Goal: Task Accomplishment & Management: Complete application form

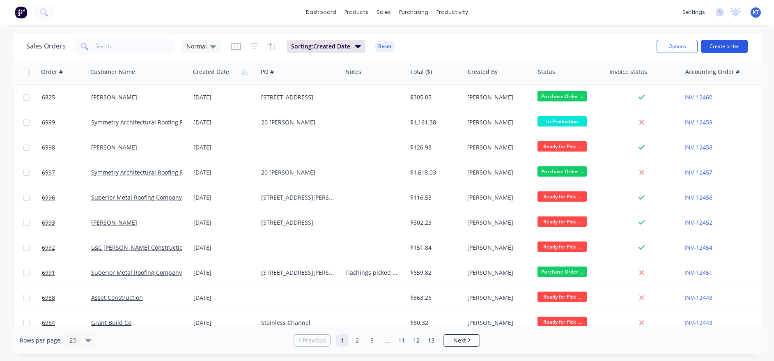
click at [742, 45] on button "Create order" at bounding box center [724, 46] width 47 height 13
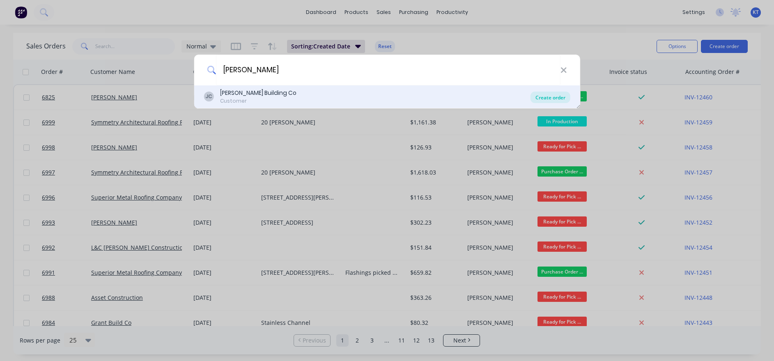
type input "[PERSON_NAME]"
click at [547, 97] on div "Create order" at bounding box center [550, 97] width 40 height 11
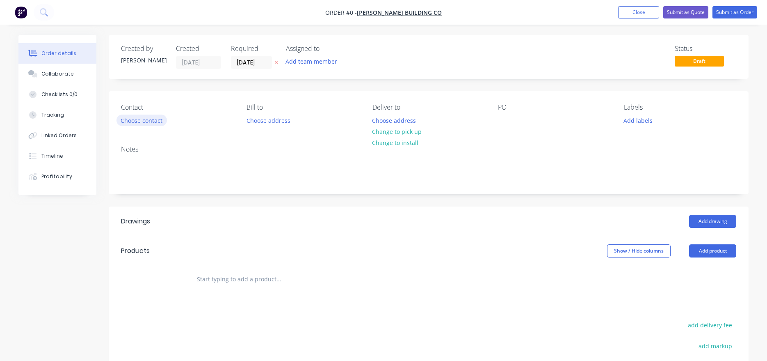
click at [144, 119] on button "Choose contact" at bounding box center [142, 119] width 50 height 11
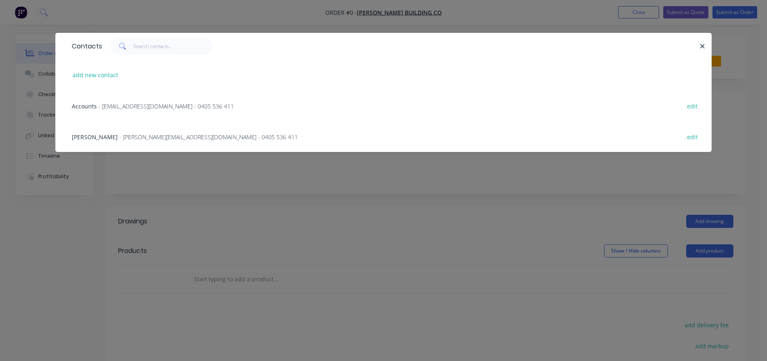
click at [137, 141] on div "Cooper - [EMAIL_ADDRESS][DOMAIN_NAME] - 0405 536 411" at bounding box center [185, 137] width 226 height 9
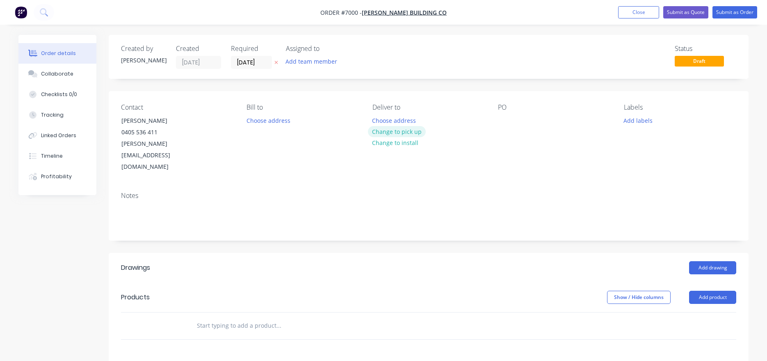
click at [404, 131] on button "Change to pick up" at bounding box center [397, 131] width 58 height 11
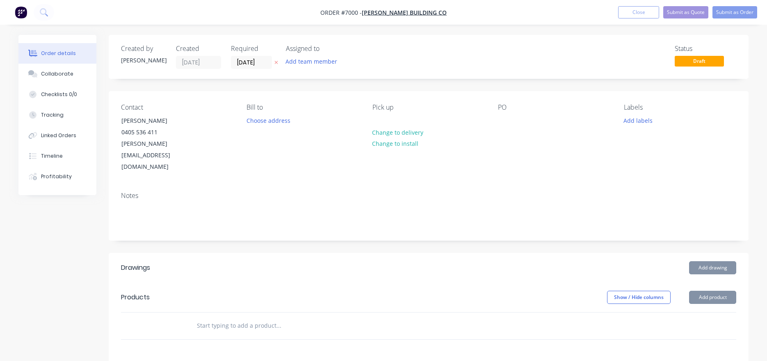
click at [513, 121] on div "PO" at bounding box center [554, 137] width 112 height 69
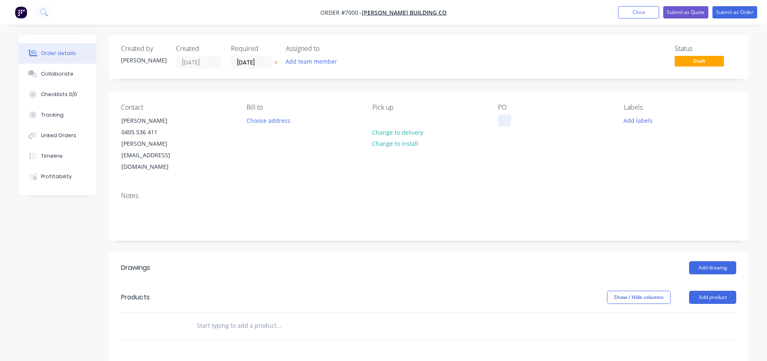
click at [507, 116] on div at bounding box center [504, 120] width 13 height 12
click at [698, 261] on button "Add drawing" at bounding box center [712, 267] width 47 height 13
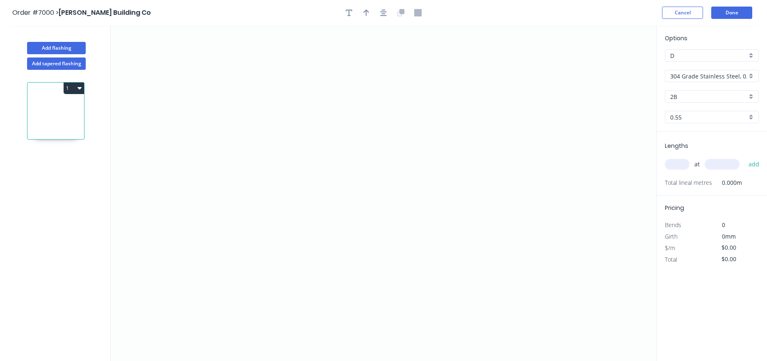
click at [697, 76] on input "304 Grade Stainless Steel, 0.9mm Perforated Pattern 208 - 2mm hole" at bounding box center [709, 76] width 77 height 9
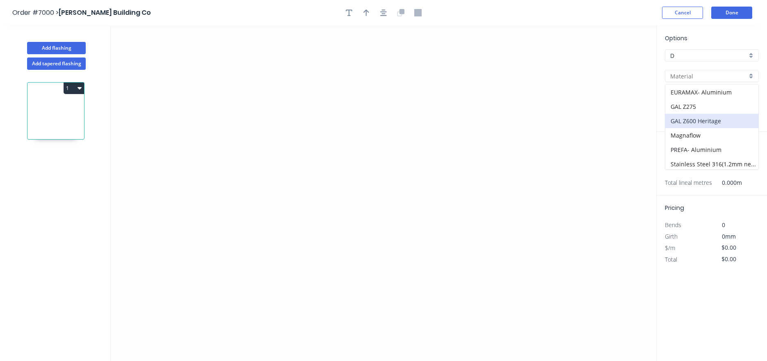
scroll to position [82, 0]
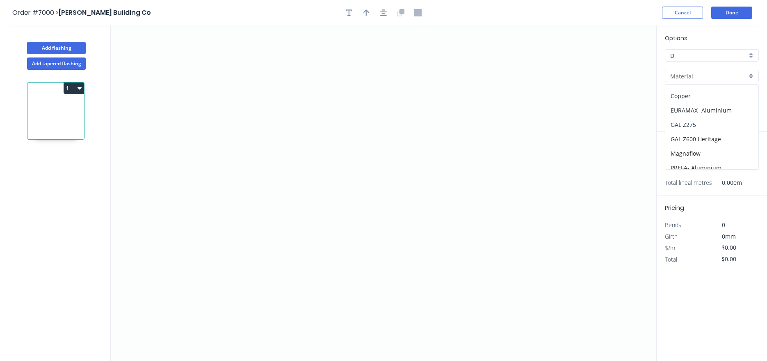
click at [695, 126] on div "GAL Z275" at bounding box center [712, 124] width 93 height 14
type input "GAL Z275"
type input "Galvanised"
click at [723, 76] on input "GAL Z275" at bounding box center [709, 76] width 77 height 9
click at [733, 79] on input "text" at bounding box center [709, 76] width 77 height 9
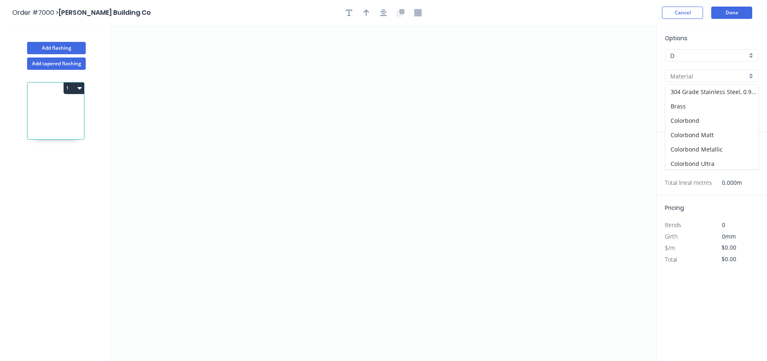
type input "GAL Z275"
click at [679, 166] on input "text" at bounding box center [677, 164] width 25 height 11
click at [283, 85] on icon "0" at bounding box center [384, 192] width 546 height 335
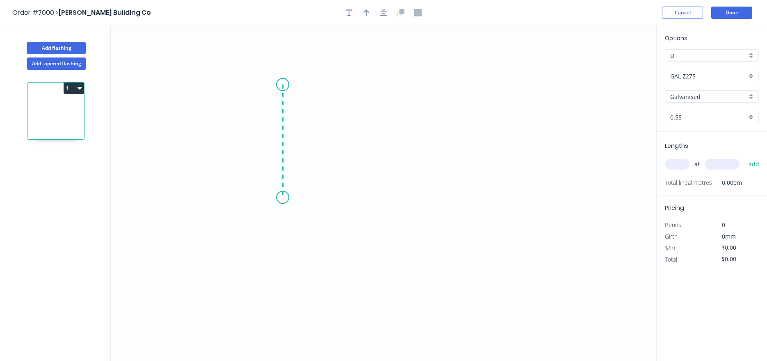
click at [285, 197] on icon "0" at bounding box center [384, 192] width 546 height 335
click at [371, 196] on icon "0 ?" at bounding box center [384, 192] width 546 height 335
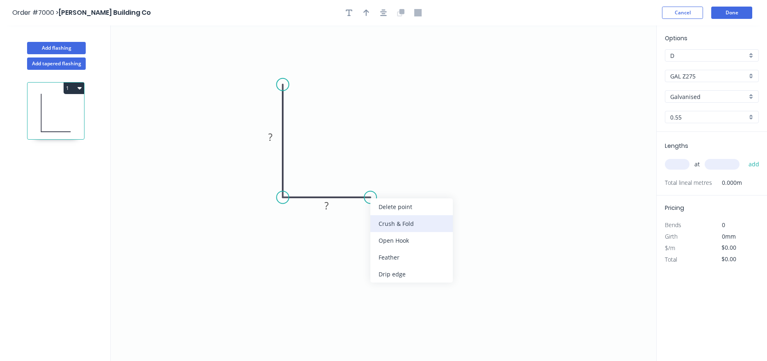
click at [387, 221] on div "Crush & Fold" at bounding box center [412, 223] width 82 height 17
click at [396, 220] on div "Flip bend" at bounding box center [412, 222] width 82 height 17
click at [334, 207] on rect at bounding box center [326, 205] width 16 height 11
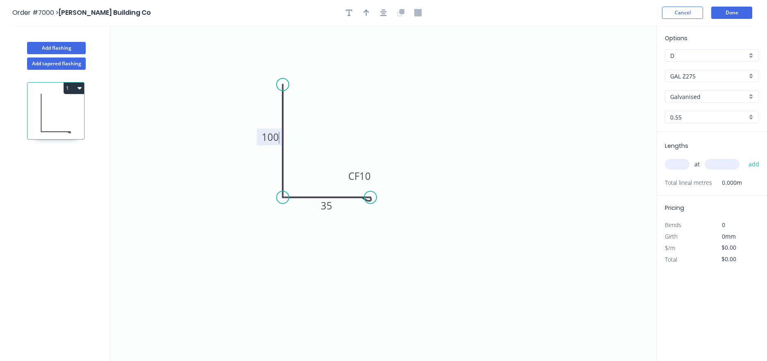
type input "$15.15"
drag, startPoint x: 283, startPoint y: 65, endPoint x: 283, endPoint y: 61, distance: 4.5
click at [283, 61] on circle at bounding box center [283, 63] width 12 height 12
click at [387, 9] on icon "button" at bounding box center [383, 12] width 7 height 7
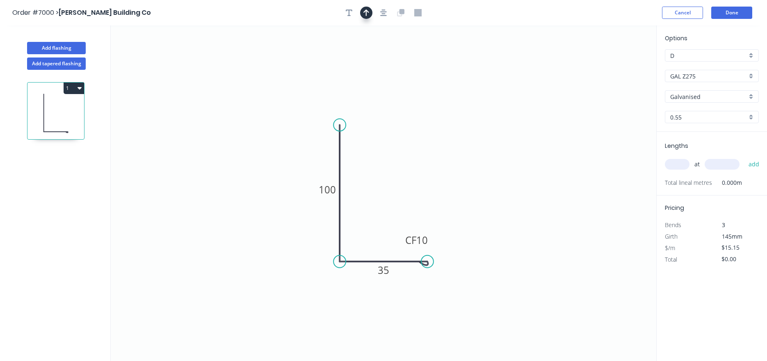
click at [368, 11] on icon "button" at bounding box center [367, 12] width 6 height 7
click at [616, 64] on icon at bounding box center [614, 57] width 7 height 26
drag, startPoint x: 616, startPoint y: 64, endPoint x: 371, endPoint y: 235, distance: 297.9
click at [371, 235] on icon at bounding box center [378, 228] width 24 height 24
click at [673, 157] on div "at add" at bounding box center [713, 164] width 96 height 14
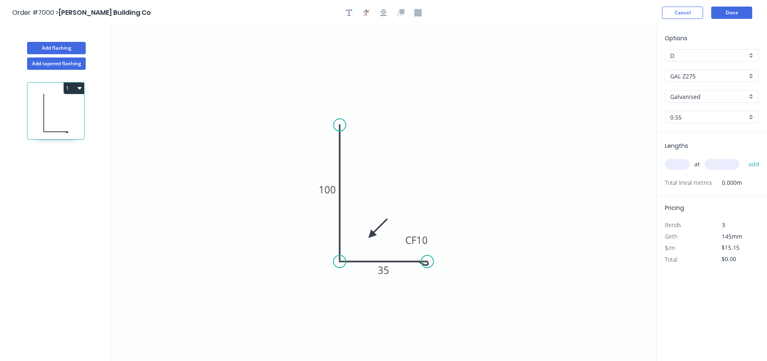
click at [673, 167] on input "text" at bounding box center [677, 164] width 25 height 11
type input "2"
type input "3200"
click at [745, 157] on button "add" at bounding box center [754, 164] width 19 height 14
click at [78, 91] on button "1" at bounding box center [74, 87] width 21 height 11
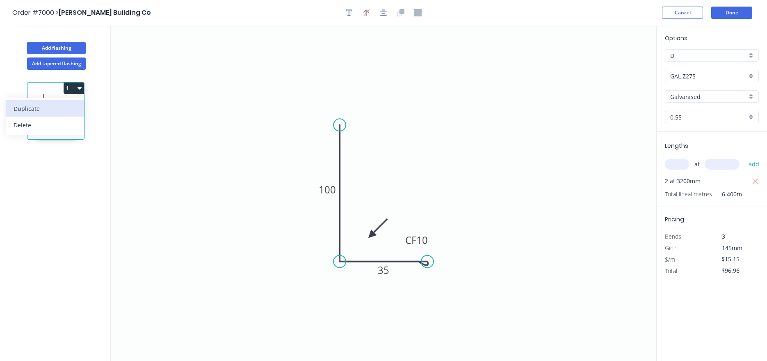
click at [68, 106] on div "Duplicate" at bounding box center [45, 109] width 63 height 12
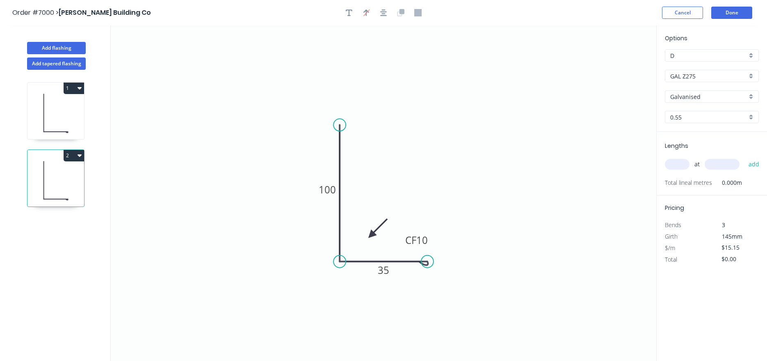
click at [73, 155] on button "2" at bounding box center [74, 155] width 21 height 11
click at [72, 197] on div "Delete" at bounding box center [45, 192] width 63 height 12
type input "$96.96"
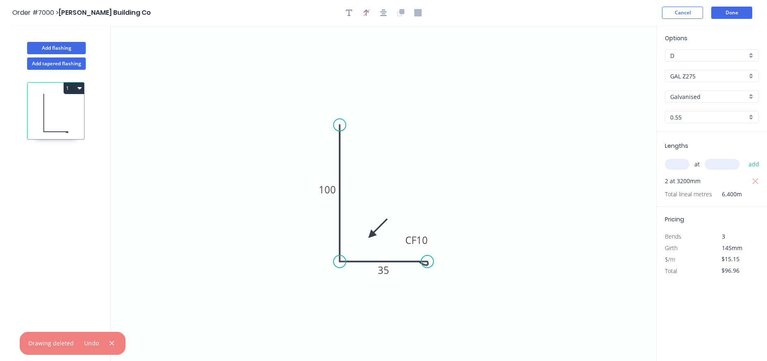
click at [676, 163] on input "text" at bounding box center [677, 164] width 25 height 11
type input "2"
type input "4000"
click at [745, 157] on button "add" at bounding box center [754, 164] width 19 height 14
type input "$218.16"
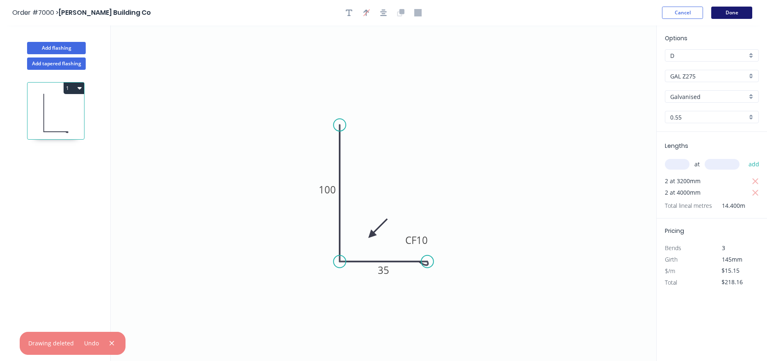
click at [733, 10] on button "Done" at bounding box center [732, 13] width 41 height 12
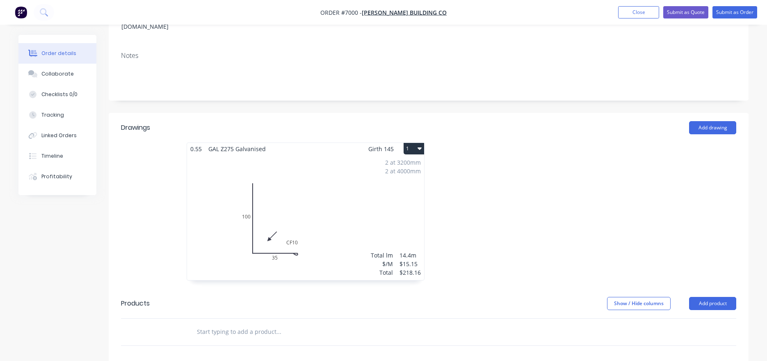
scroll to position [164, 0]
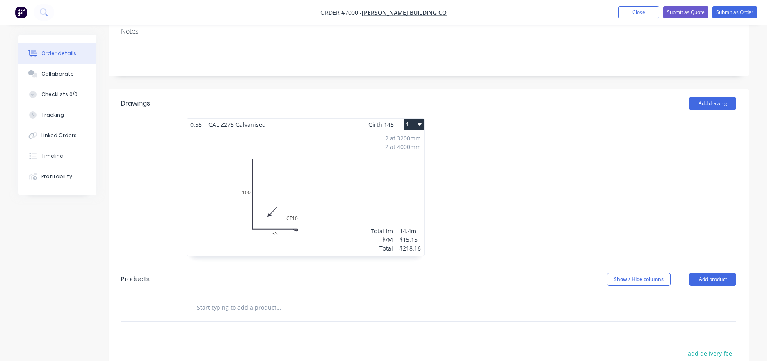
click at [424, 119] on button "1" at bounding box center [414, 124] width 21 height 11
click at [417, 119] on button "1" at bounding box center [414, 124] width 21 height 11
click at [415, 119] on button "1" at bounding box center [414, 124] width 21 height 11
click at [410, 155] on div "Duplicate" at bounding box center [385, 161] width 63 height 12
click at [563, 146] on div "Total lm $/M Total 0m $15.15 $0.00" at bounding box center [551, 193] width 237 height 125
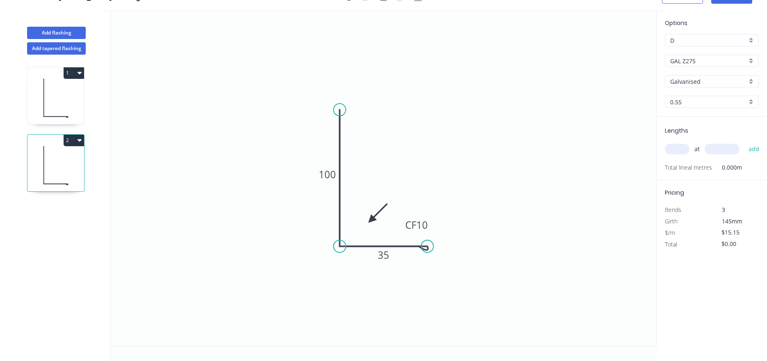
scroll to position [15, 0]
click at [718, 82] on input "Galvanised" at bounding box center [709, 81] width 77 height 9
click at [725, 60] on input "GAL Z275" at bounding box center [709, 61] width 77 height 9
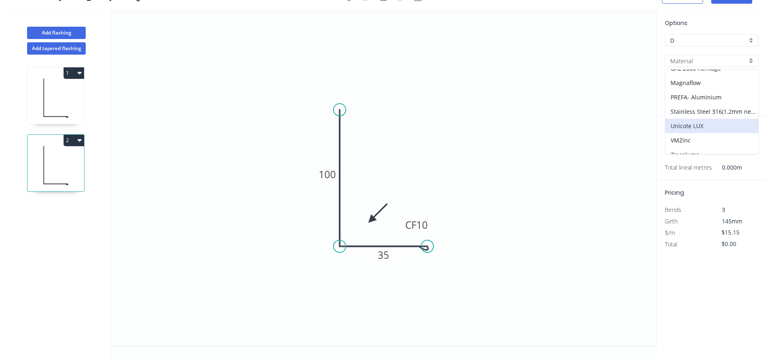
scroll to position [145, 0]
click at [700, 145] on div "Zincalume" at bounding box center [712, 147] width 93 height 14
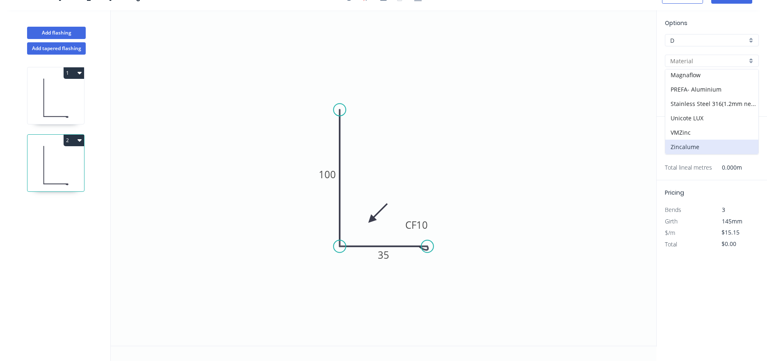
type input "Zincalume"
type input "$9.78"
click at [688, 148] on input "text" at bounding box center [677, 149] width 25 height 11
type input "2"
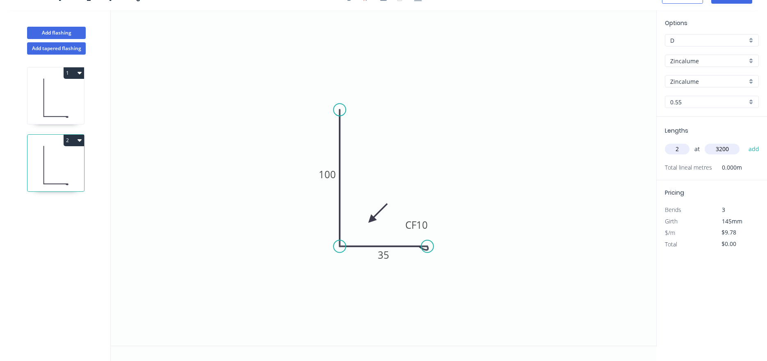
type input "3200"
click at [745, 142] on button "add" at bounding box center [754, 149] width 19 height 14
type input "$62.59"
type input "2"
type input "4000"
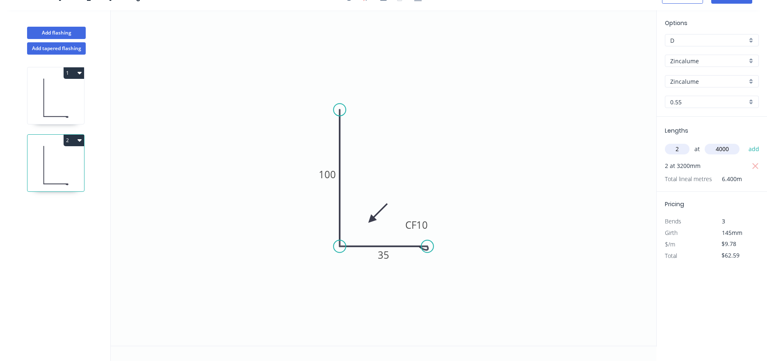
click at [745, 142] on button "add" at bounding box center [754, 149] width 19 height 14
type input "$140.83"
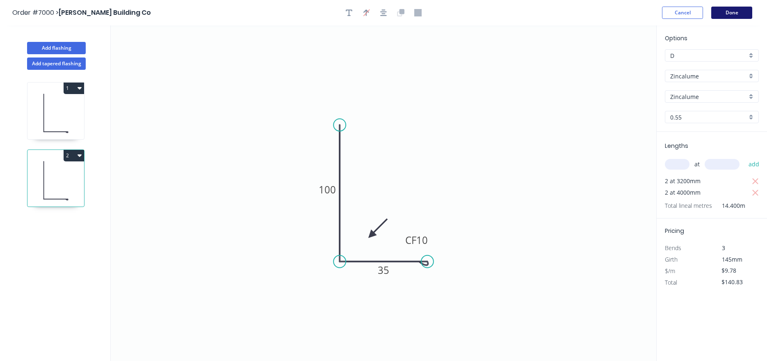
click at [742, 13] on button "Done" at bounding box center [732, 13] width 41 height 12
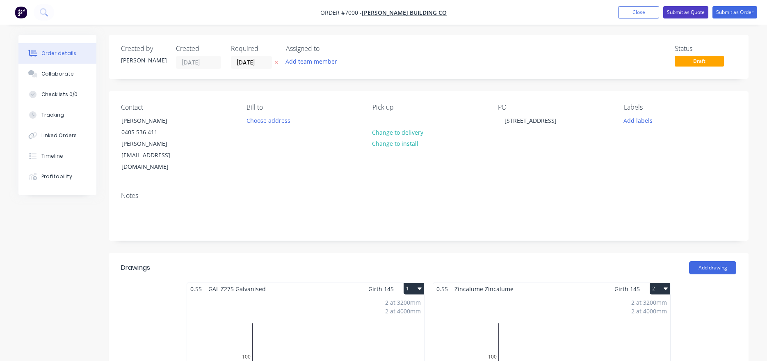
click at [707, 13] on button "Submit as Quote" at bounding box center [686, 12] width 45 height 12
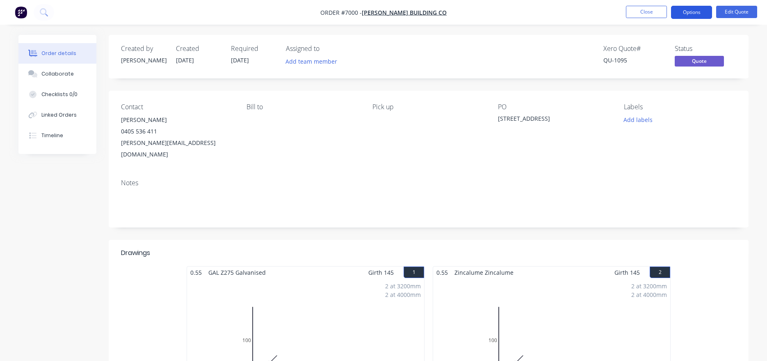
click at [687, 9] on button "Options" at bounding box center [691, 12] width 41 height 13
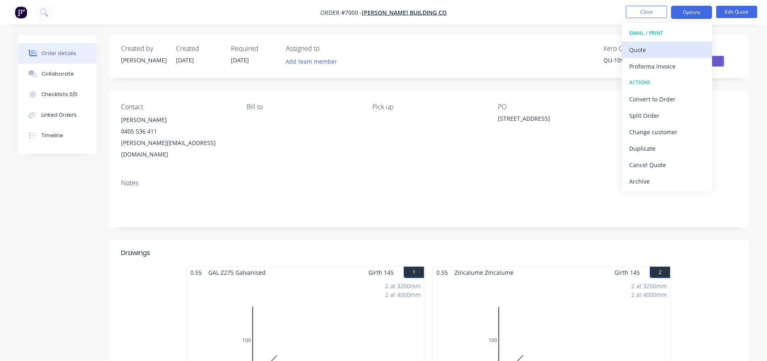
click at [677, 55] on div "Quote" at bounding box center [668, 50] width 76 height 12
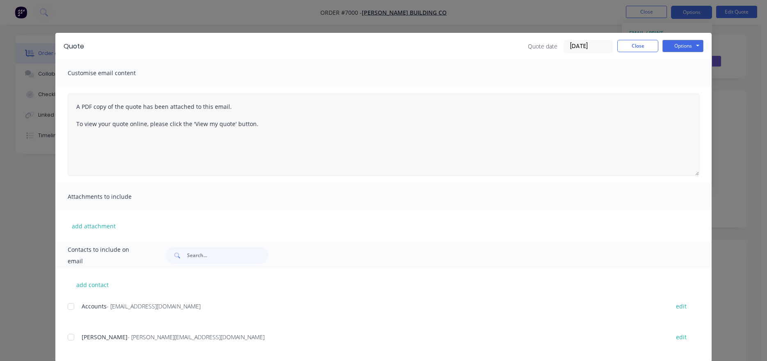
click at [70, 336] on div at bounding box center [71, 337] width 16 height 16
click at [679, 55] on div "Quote Quote date [DATE] Close Options Preview Print Email" at bounding box center [383, 46] width 657 height 27
click at [676, 43] on button "Options" at bounding box center [683, 46] width 41 height 12
click at [678, 88] on button "Email" at bounding box center [689, 88] width 53 height 14
click at [643, 47] on button "Close" at bounding box center [638, 46] width 41 height 12
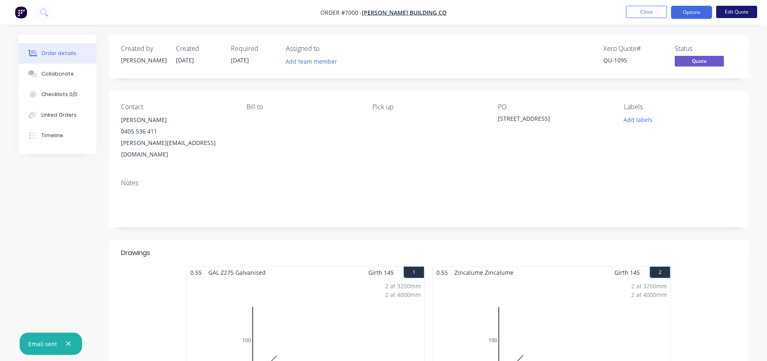
click at [742, 8] on button "Edit Quote" at bounding box center [737, 12] width 41 height 12
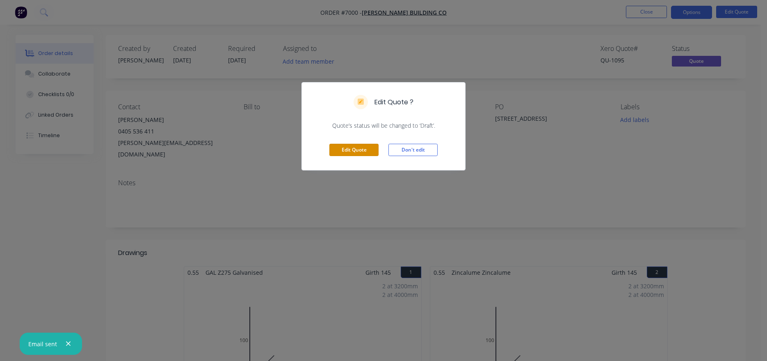
click at [343, 151] on button "Edit Quote" at bounding box center [354, 150] width 49 height 12
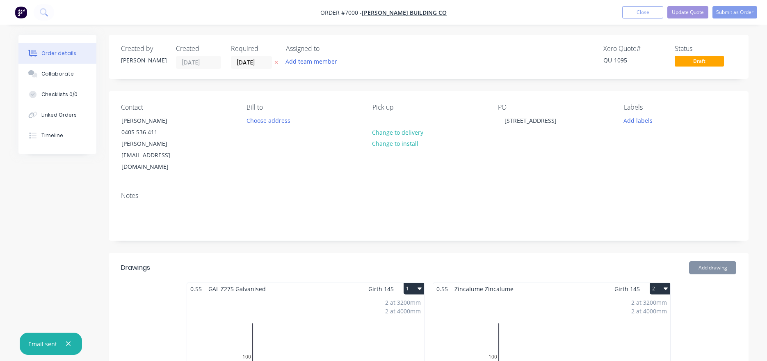
scroll to position [82, 0]
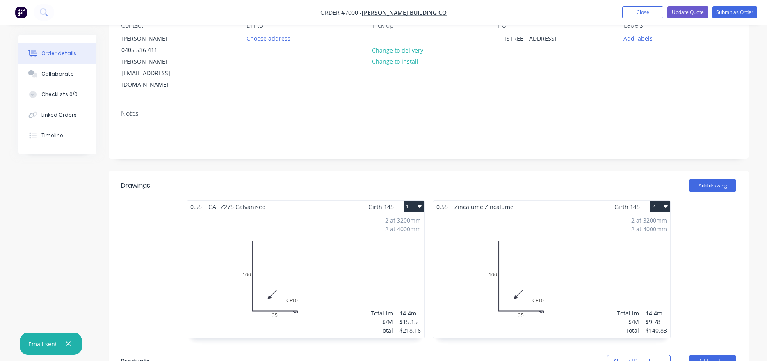
click at [413, 201] on button "1" at bounding box center [414, 206] width 21 height 11
click at [391, 253] on div "Delete" at bounding box center [385, 259] width 63 height 12
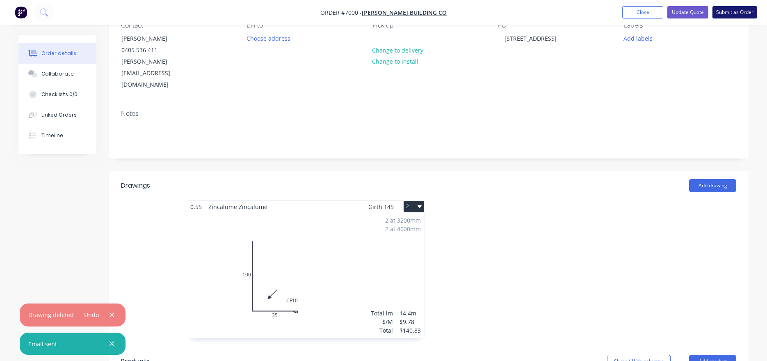
click at [725, 14] on button "Submit as Order" at bounding box center [735, 12] width 45 height 12
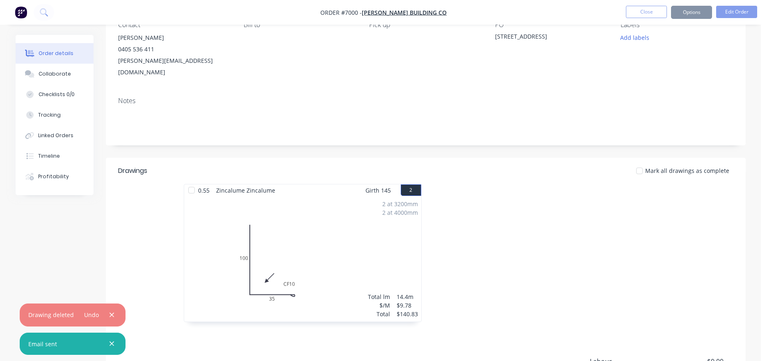
scroll to position [0, 0]
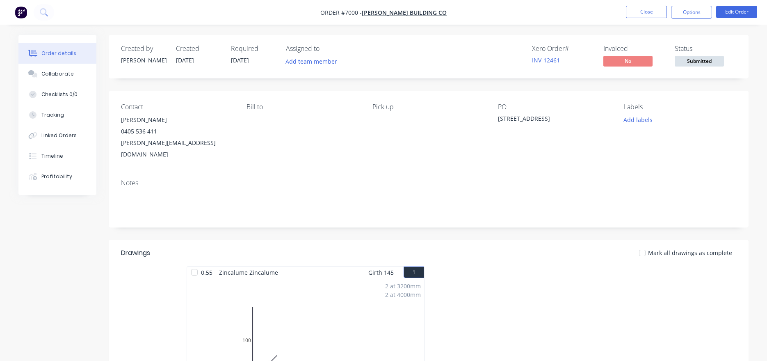
click at [713, 63] on span "Submitted" at bounding box center [699, 61] width 49 height 10
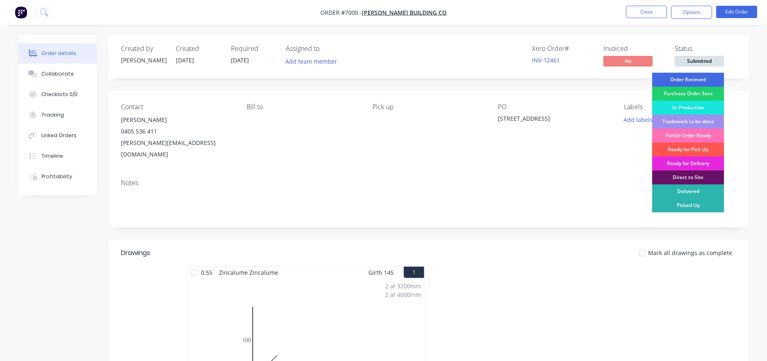
click at [709, 80] on div "Order Recieved" at bounding box center [689, 80] width 72 height 14
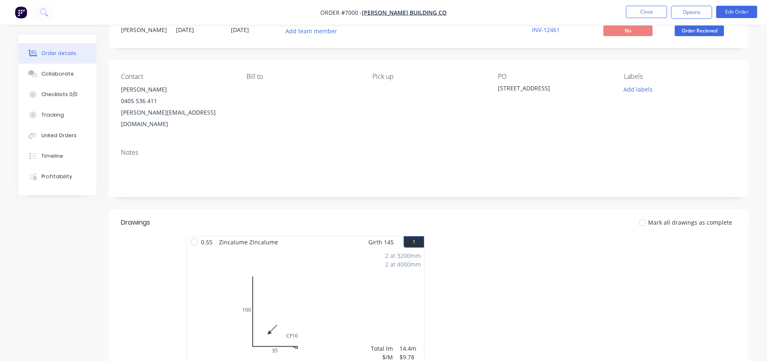
scroll to position [22, 0]
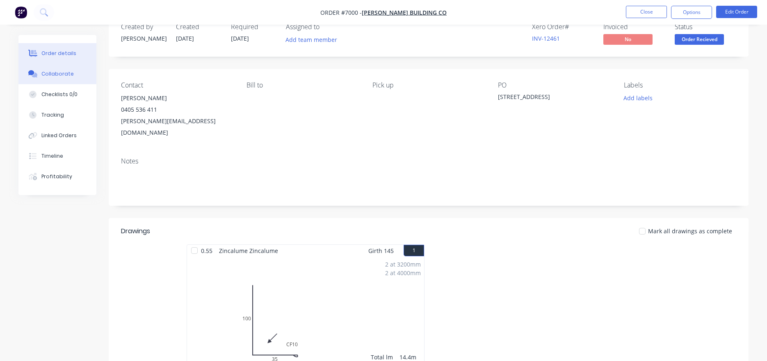
click at [57, 73] on div "Collaborate" at bounding box center [57, 73] width 32 height 7
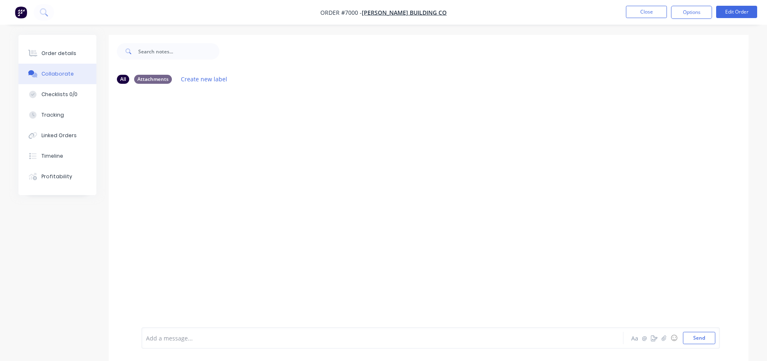
click at [761, 346] on div at bounding box center [761, 355] width 0 height 0
click at [663, 336] on icon "button" at bounding box center [664, 338] width 5 height 6
click at [701, 339] on button "Send" at bounding box center [699, 338] width 32 height 12
click at [81, 60] on button "Order details" at bounding box center [57, 53] width 78 height 21
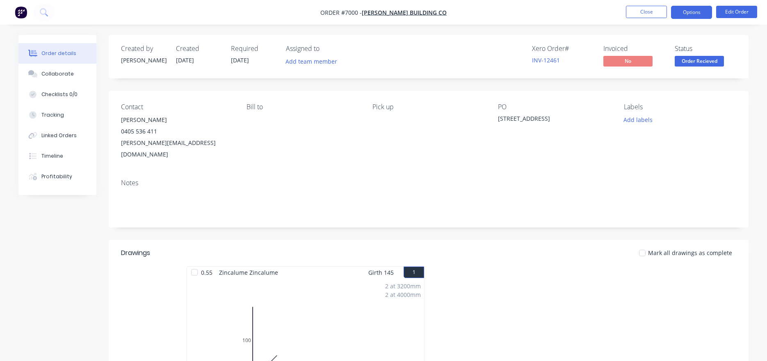
click at [685, 14] on button "Options" at bounding box center [691, 12] width 41 height 13
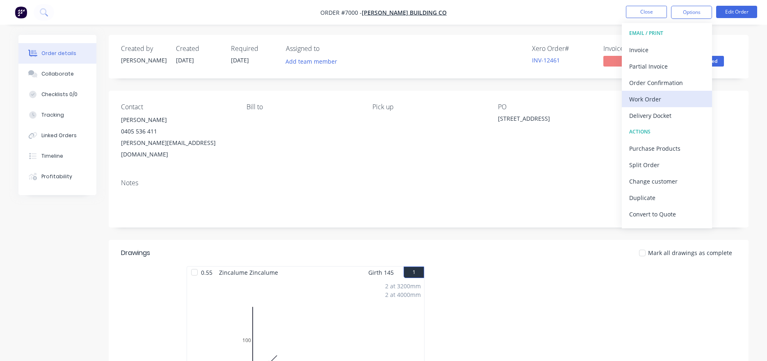
click at [671, 97] on div "Work Order" at bounding box center [668, 99] width 76 height 12
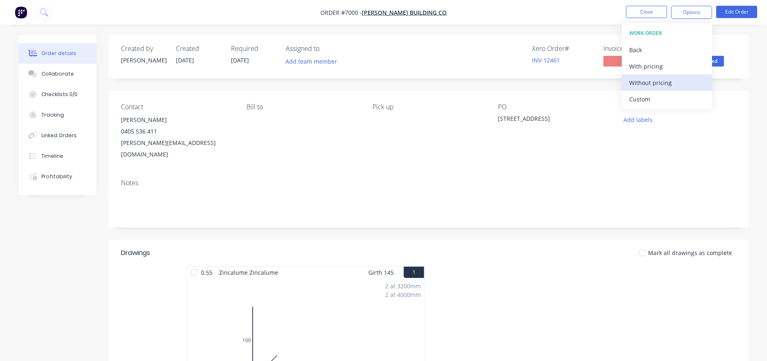
click at [663, 85] on div "Without pricing" at bounding box center [668, 83] width 76 height 12
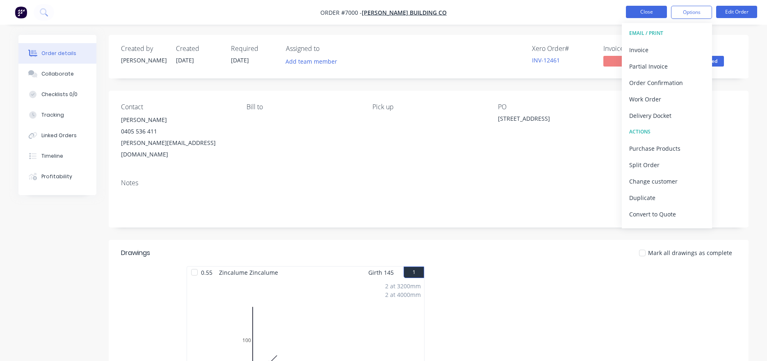
click at [654, 11] on button "Close" at bounding box center [646, 12] width 41 height 12
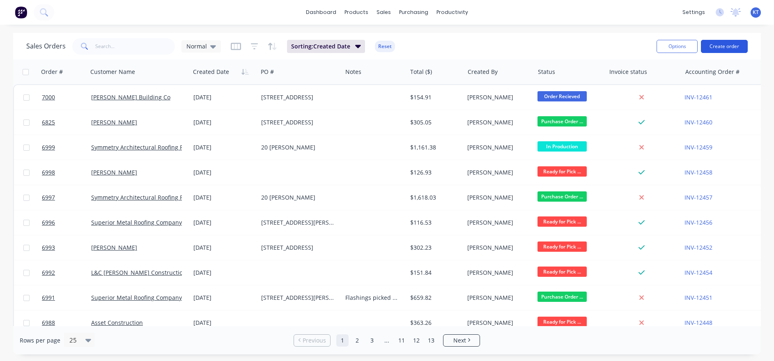
click at [733, 43] on button "Create order" at bounding box center [724, 46] width 47 height 13
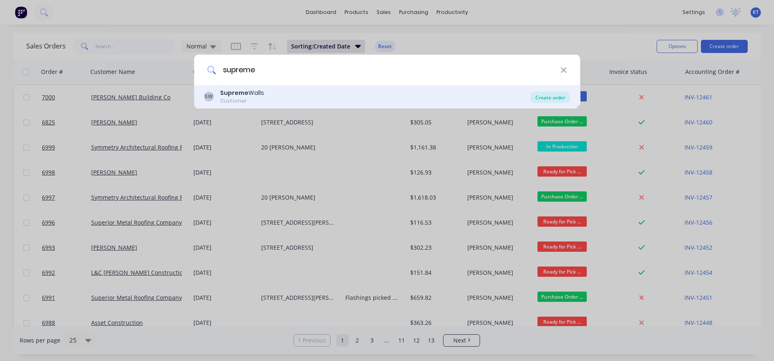
type input "supreme"
click at [547, 99] on div "Create order" at bounding box center [550, 97] width 40 height 11
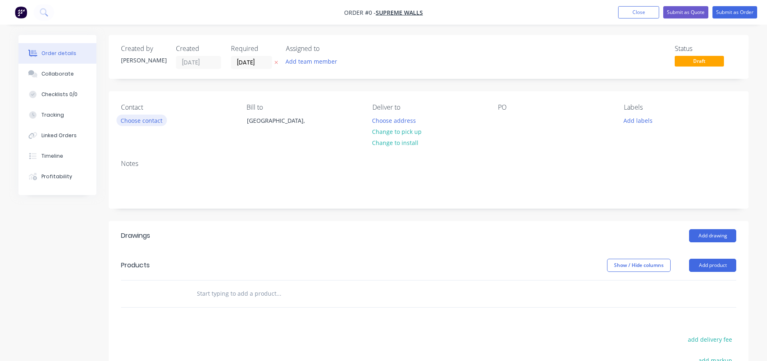
click at [144, 117] on button "Choose contact" at bounding box center [142, 119] width 50 height 11
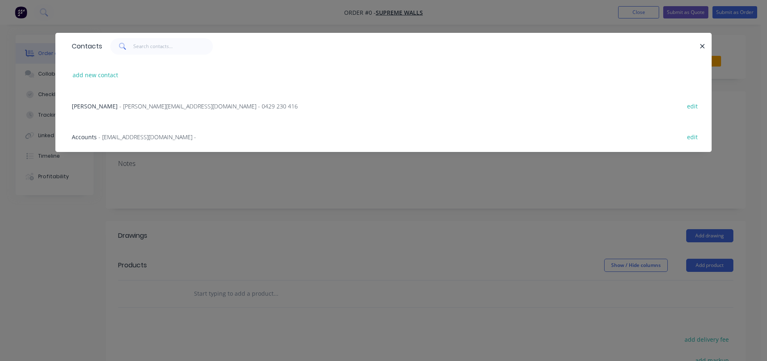
click at [139, 111] on div "Travis - [EMAIL_ADDRESS][DOMAIN_NAME] - 0429 230 416 edit" at bounding box center [384, 105] width 632 height 31
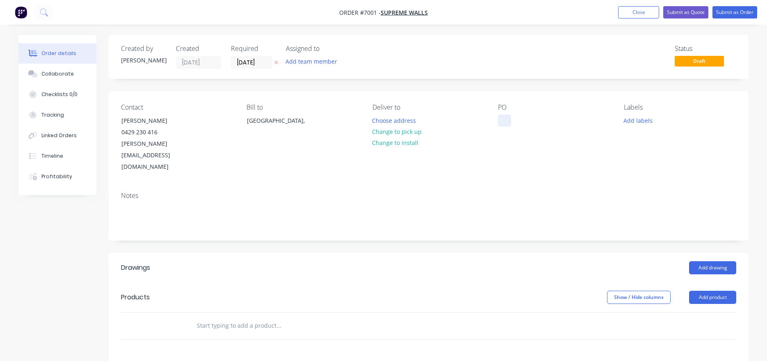
click at [395, 132] on button "Change to pick up" at bounding box center [397, 131] width 58 height 11
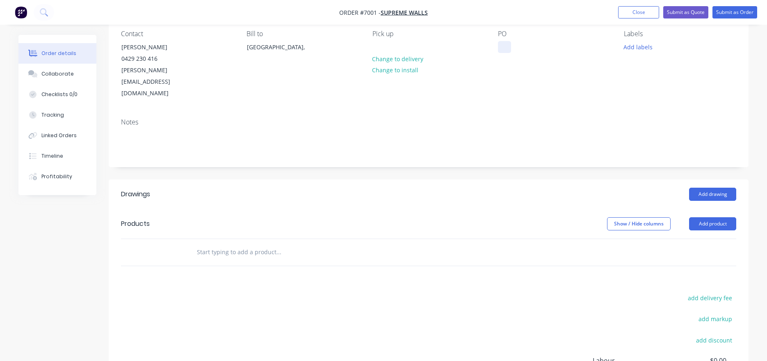
scroll to position [82, 0]
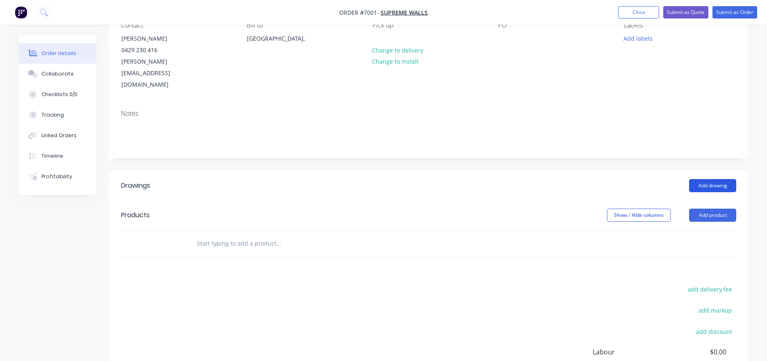
click at [704, 179] on button "Add drawing" at bounding box center [712, 185] width 47 height 13
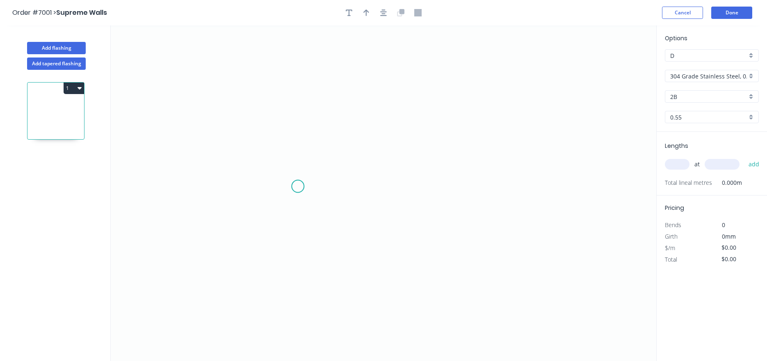
click at [298, 186] on icon "0" at bounding box center [384, 192] width 546 height 335
click at [299, 147] on icon "0" at bounding box center [384, 192] width 546 height 335
click at [337, 148] on icon "0 ?" at bounding box center [384, 192] width 546 height 335
click at [337, 272] on icon "0 ? ?" at bounding box center [384, 192] width 546 height 335
click at [732, 76] on input "304 Grade Stainless Steel, 0.9mm Perforated Pattern 208 - 2mm hole" at bounding box center [709, 76] width 77 height 9
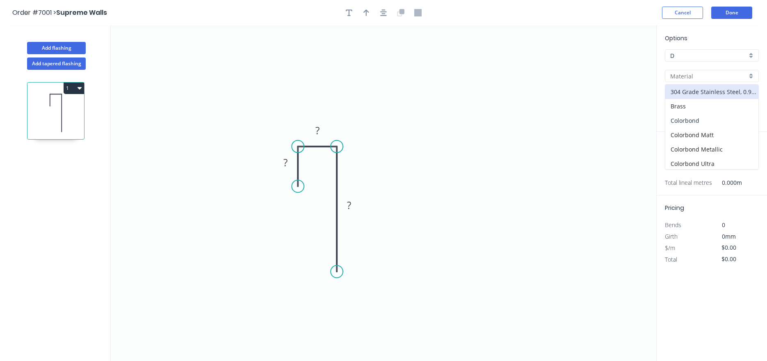
click at [705, 122] on div "Colorbond" at bounding box center [712, 120] width 93 height 14
type input "Colorbond"
type input "Basalt"
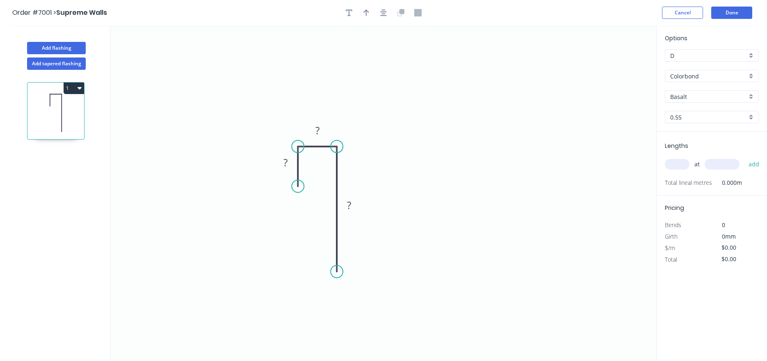
click at [710, 98] on input "Basalt" at bounding box center [709, 96] width 77 height 9
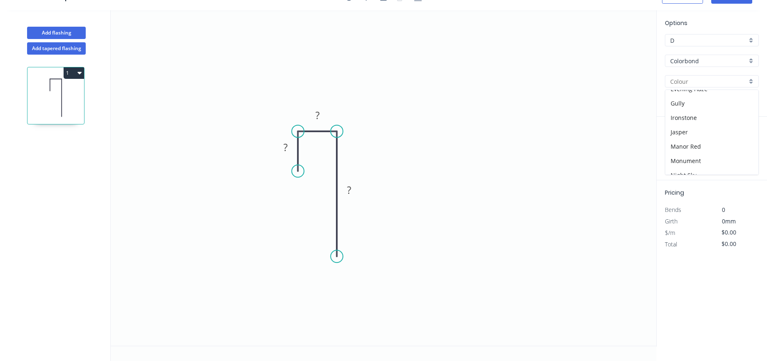
scroll to position [108, 0]
click at [699, 163] on div "Monument" at bounding box center [712, 161] width 93 height 14
type input "Monument"
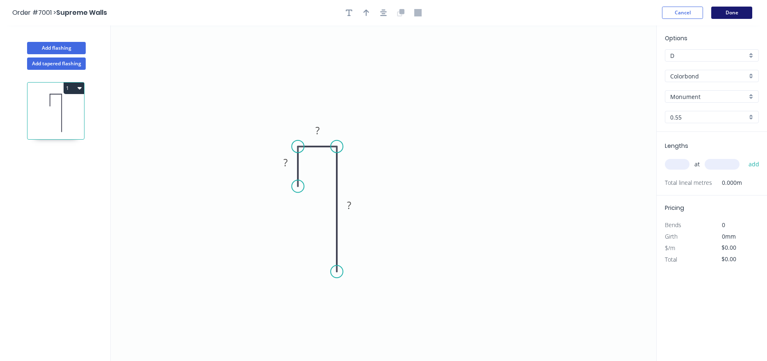
click at [726, 11] on button "Done" at bounding box center [732, 13] width 41 height 12
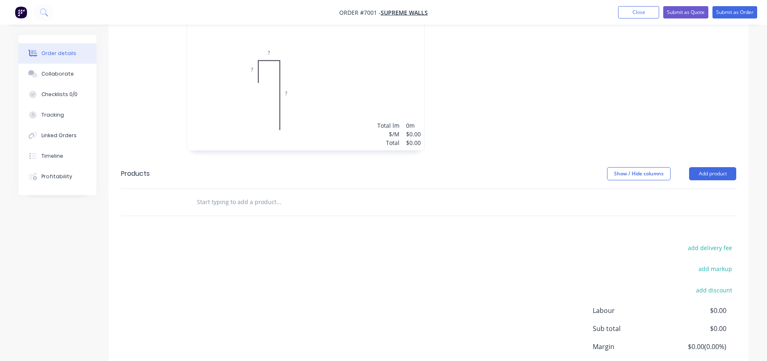
scroll to position [311, 0]
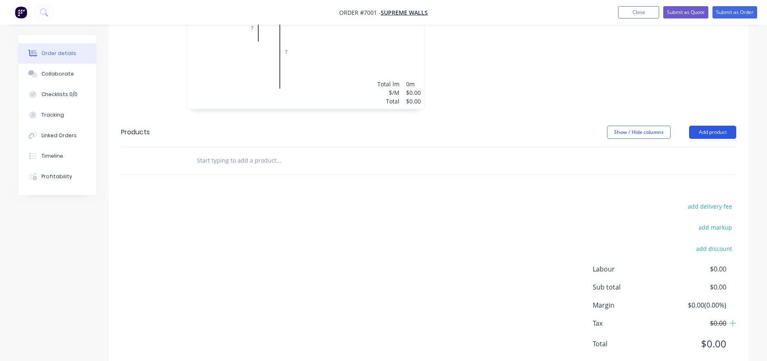
click at [713, 126] on button "Add product" at bounding box center [712, 132] width 47 height 13
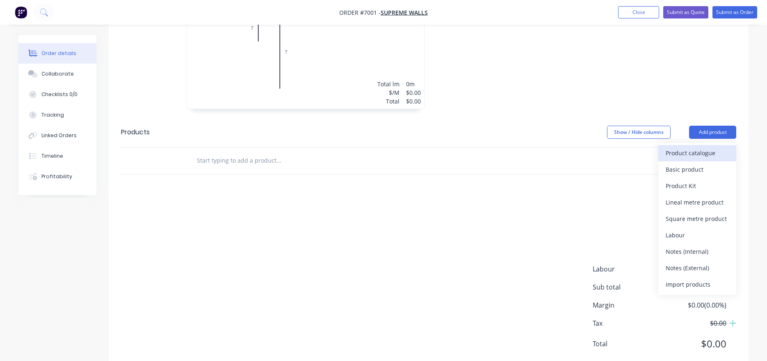
click at [699, 147] on div "Product catalogue" at bounding box center [697, 153] width 63 height 12
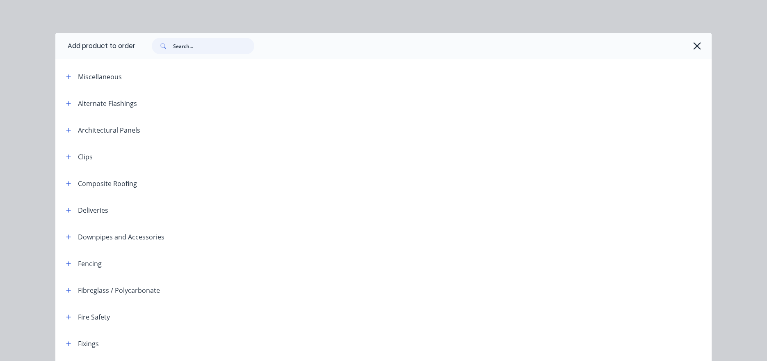
click at [224, 46] on input "text" at bounding box center [213, 46] width 81 height 16
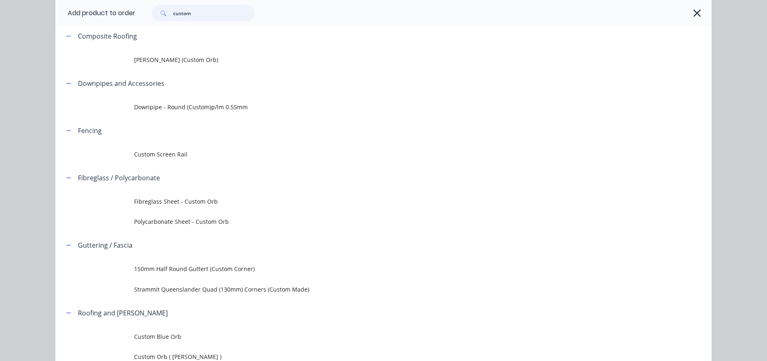
scroll to position [130, 0]
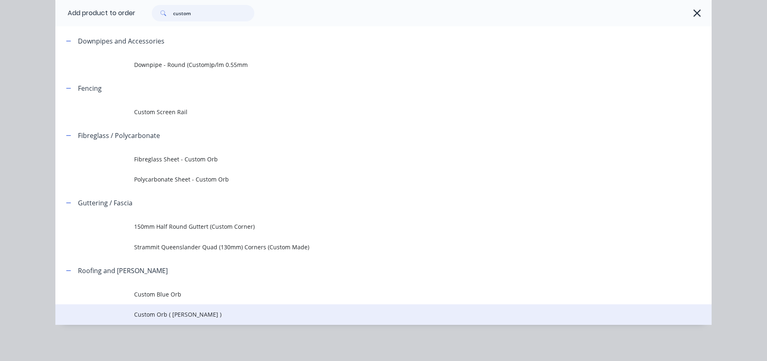
type input "custom"
click at [177, 318] on span "Custom Orb ( [PERSON_NAME] )" at bounding box center [365, 314] width 462 height 9
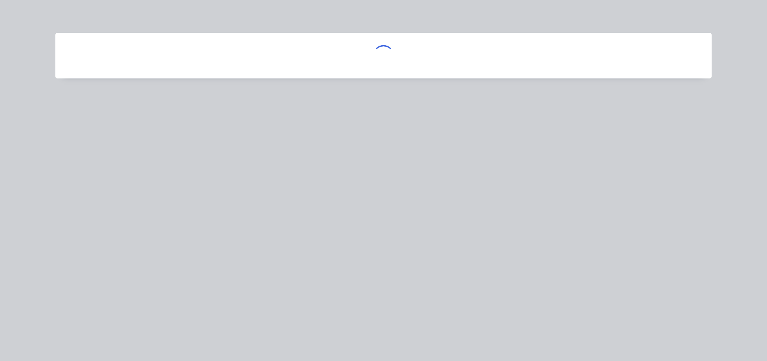
scroll to position [0, 0]
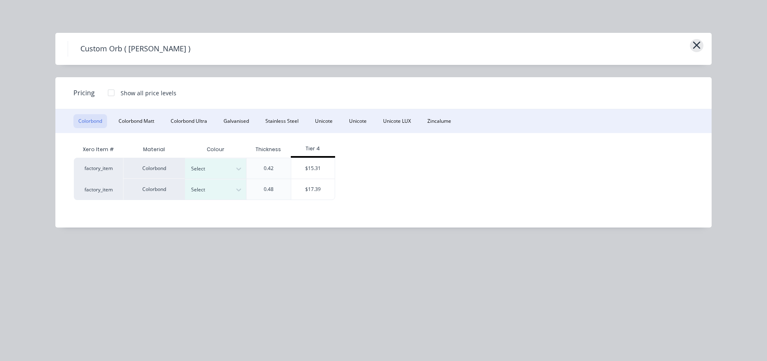
click at [698, 43] on icon "button" at bounding box center [697, 44] width 9 height 11
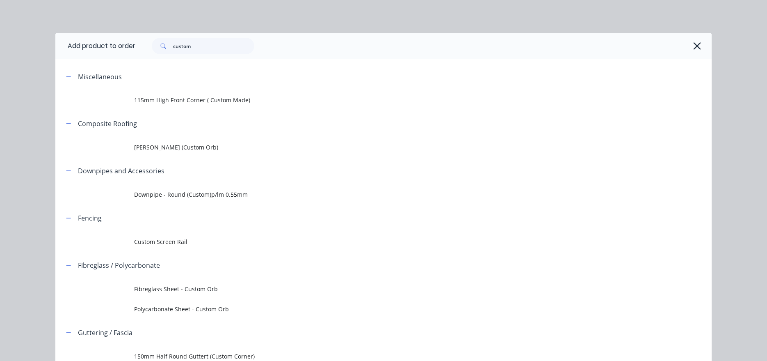
scroll to position [130, 0]
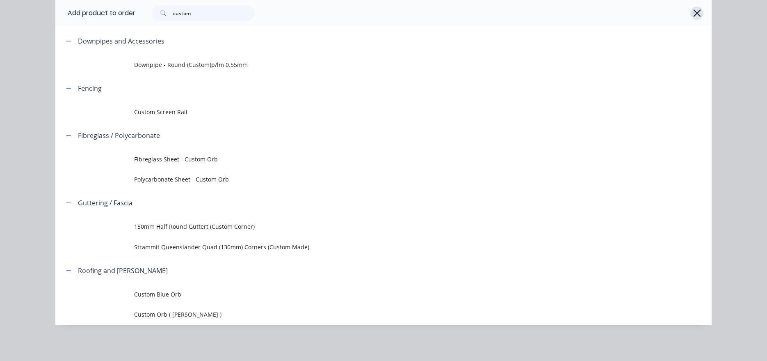
click at [698, 13] on icon "button" at bounding box center [697, 12] width 9 height 11
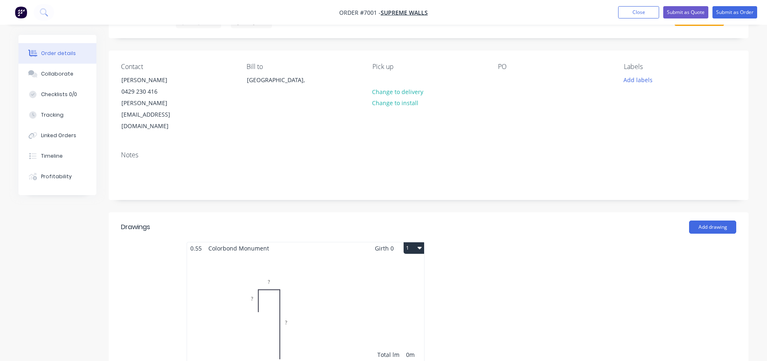
scroll to position [0, 0]
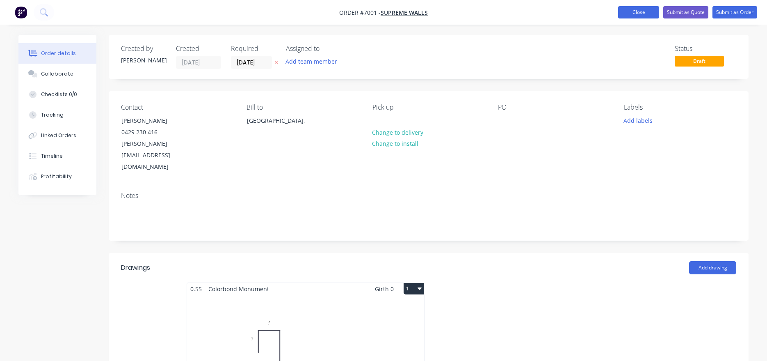
click at [649, 8] on button "Close" at bounding box center [638, 12] width 41 height 12
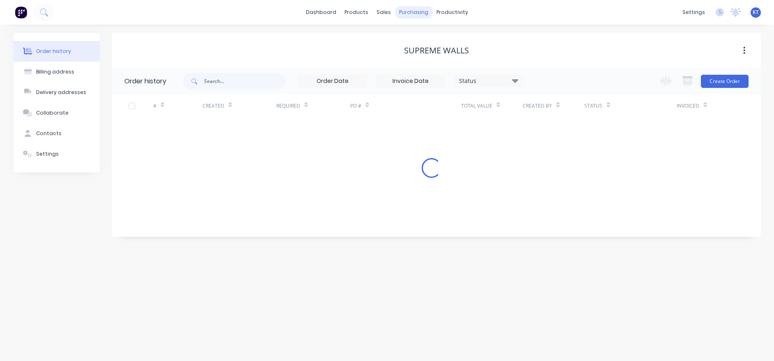
click at [412, 9] on div "purchasing" at bounding box center [413, 12] width 37 height 12
click at [403, 16] on div "purchasing" at bounding box center [413, 12] width 37 height 12
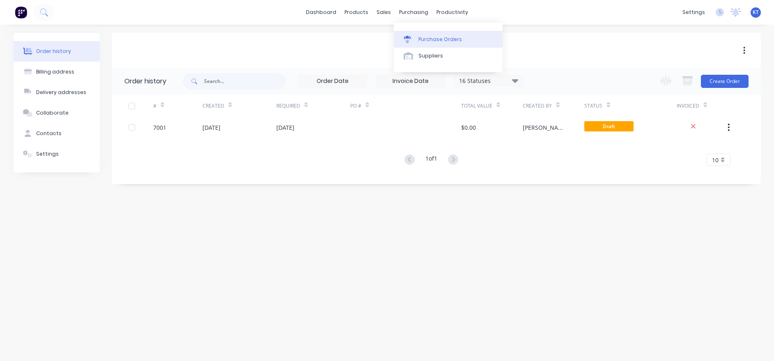
click at [436, 34] on link "Purchase Orders" at bounding box center [448, 39] width 109 height 16
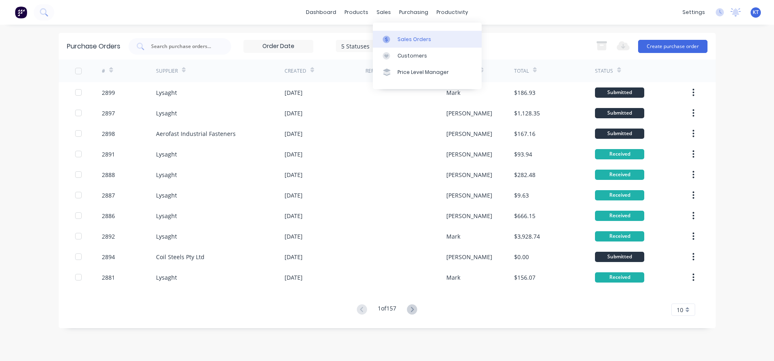
click at [398, 42] on div "Sales Orders" at bounding box center [414, 39] width 34 height 7
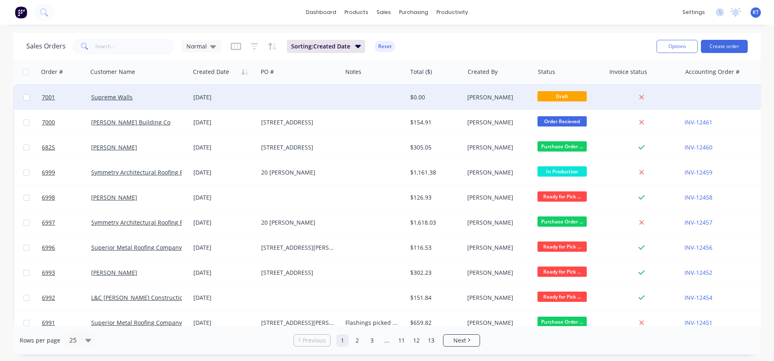
click at [117, 103] on div "Supreme Walls" at bounding box center [139, 97] width 102 height 25
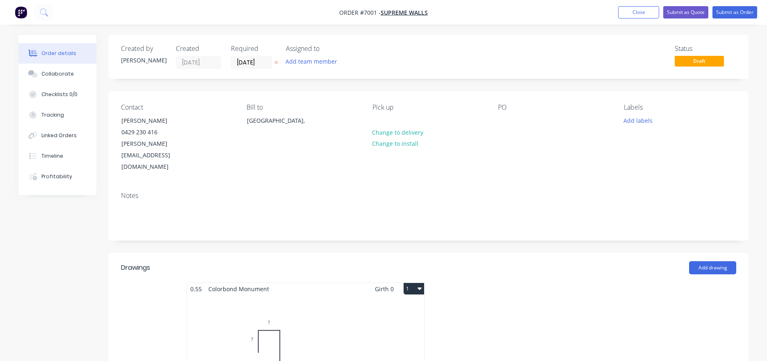
click at [248, 305] on div "Total lm $/M Total 0m $0.00 $0.00" at bounding box center [305, 357] width 237 height 125
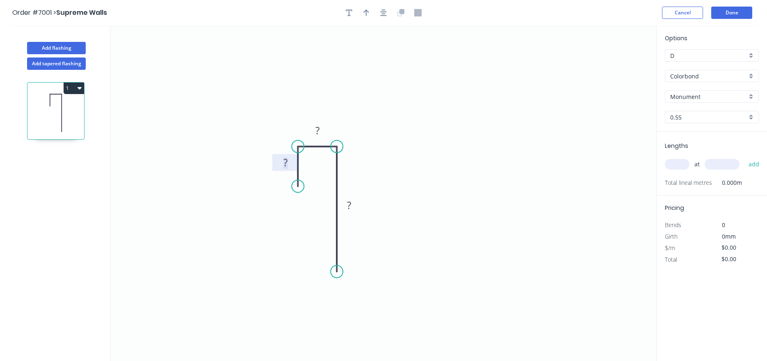
click at [292, 167] on rect at bounding box center [285, 162] width 16 height 11
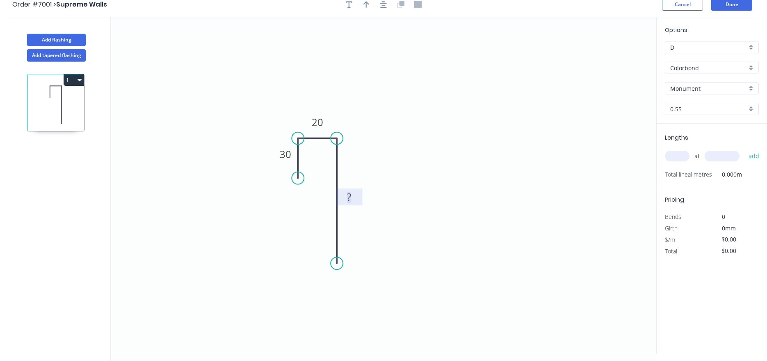
scroll to position [15, 0]
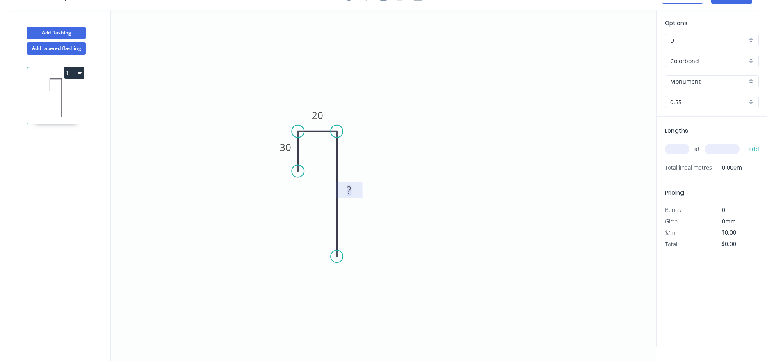
click at [344, 186] on rect at bounding box center [349, 190] width 16 height 11
click at [357, 188] on rect at bounding box center [349, 190] width 16 height 11
type input "$11.94"
click at [680, 151] on input "text" at bounding box center [677, 149] width 25 height 11
type input "2"
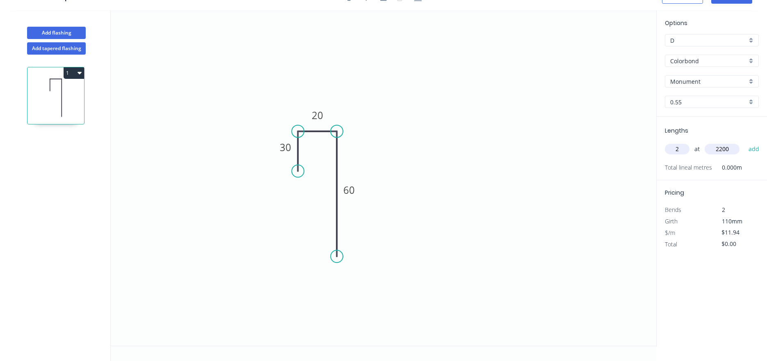
type input "2200"
click at [745, 142] on button "add" at bounding box center [754, 149] width 19 height 14
type input "$52.54"
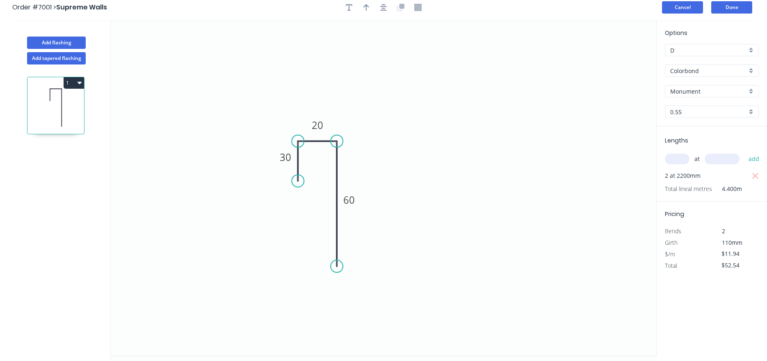
scroll to position [0, 0]
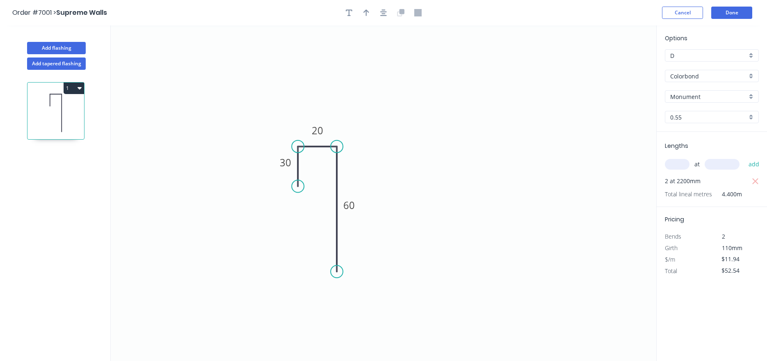
click at [747, 5] on header "Order #7001 > Supreme Walls Cancel Done" at bounding box center [383, 12] width 767 height 25
click at [740, 15] on button "Done" at bounding box center [732, 13] width 41 height 12
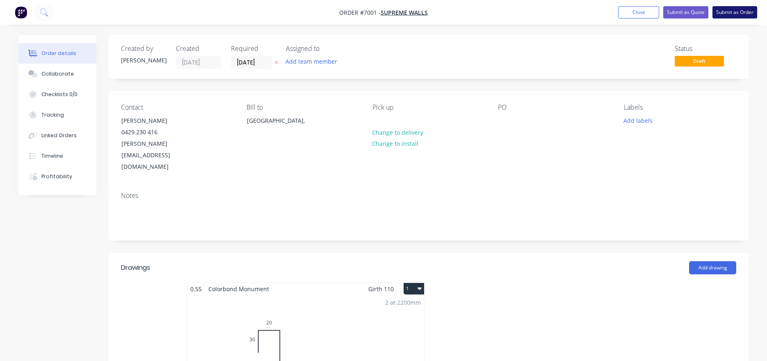
click at [729, 11] on button "Submit as Order" at bounding box center [735, 12] width 45 height 12
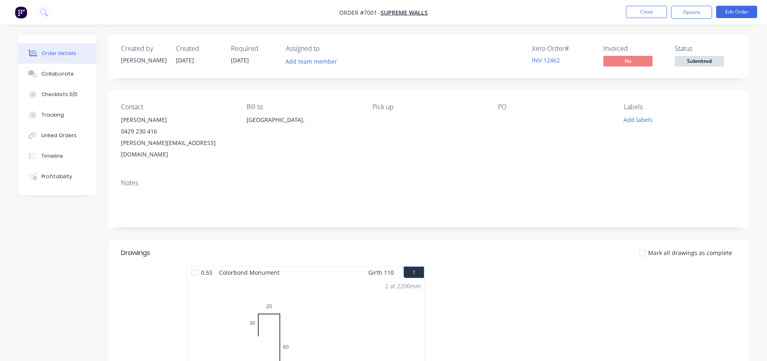
click at [706, 14] on button "Options" at bounding box center [691, 12] width 41 height 13
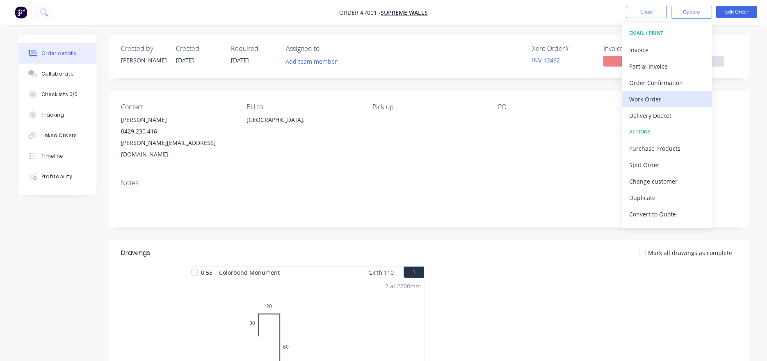
click at [669, 102] on div "Work Order" at bounding box center [668, 99] width 76 height 12
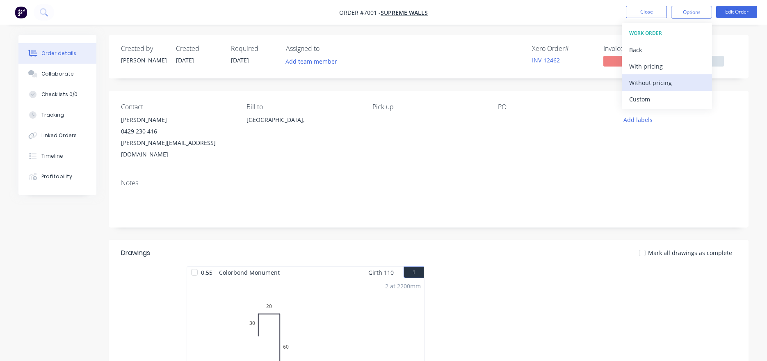
click at [669, 83] on div "Without pricing" at bounding box center [668, 83] width 76 height 12
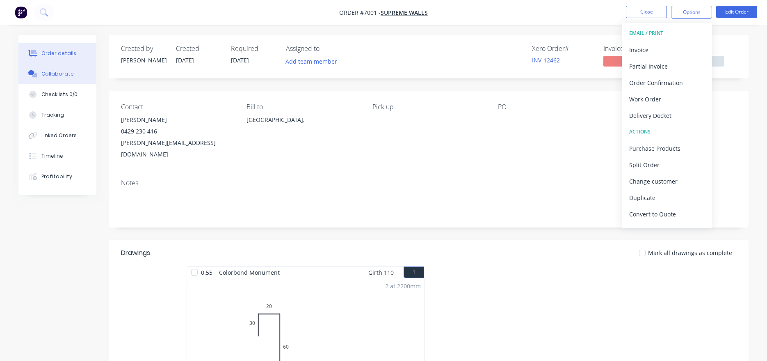
click at [47, 77] on button "Collaborate" at bounding box center [57, 74] width 78 height 21
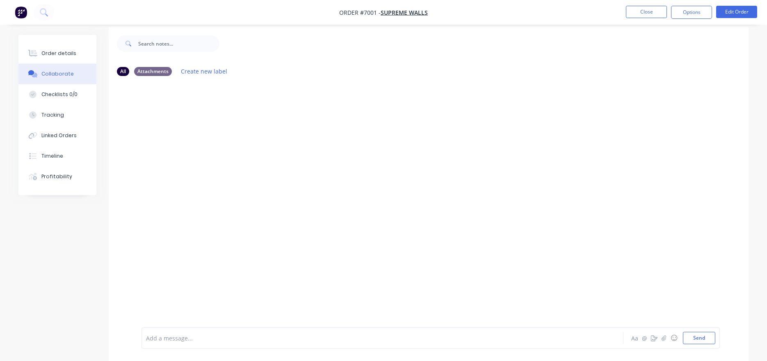
scroll to position [12, 0]
click at [668, 339] on button "button" at bounding box center [664, 338] width 10 height 10
click at [697, 343] on button "Send" at bounding box center [699, 338] width 32 height 12
